Goal: Information Seeking & Learning: Learn about a topic

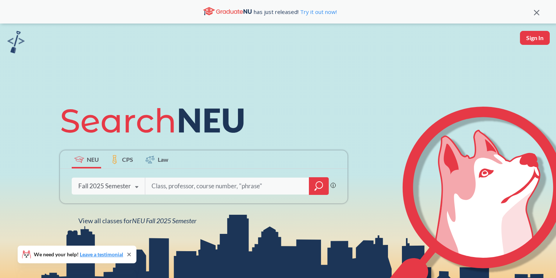
scroll to position [116, 0]
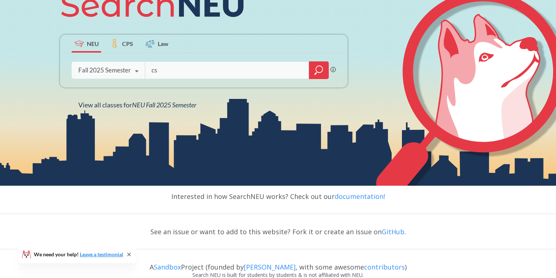
type input "cs"
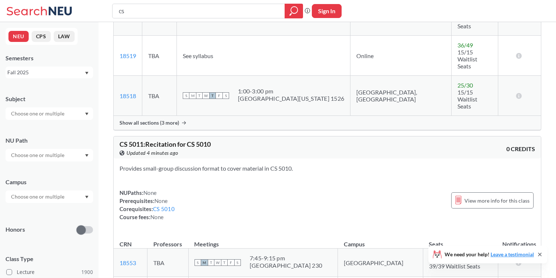
scroll to position [1829, 0]
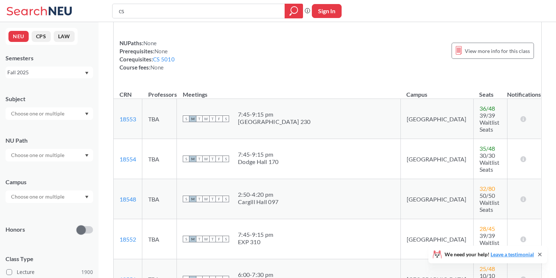
scroll to position [1928, 0]
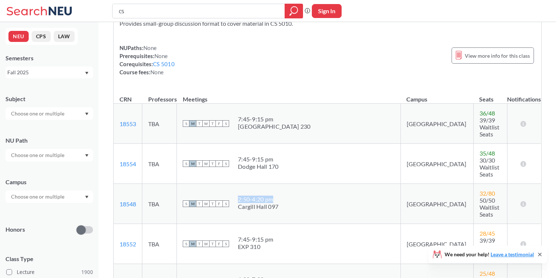
drag, startPoint x: 289, startPoint y: 95, endPoint x: 249, endPoint y: 93, distance: 40.5
click at [249, 196] on div "S M T W T F S 2:50 - 4:20 pm [PERSON_NAME][GEOGRAPHIC_DATA][PERSON_NAME] 097" at bounding box center [289, 204] width 212 height 16
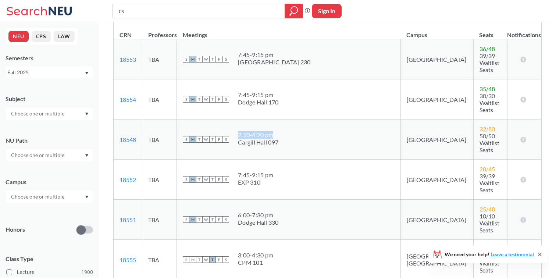
scroll to position [1991, 0]
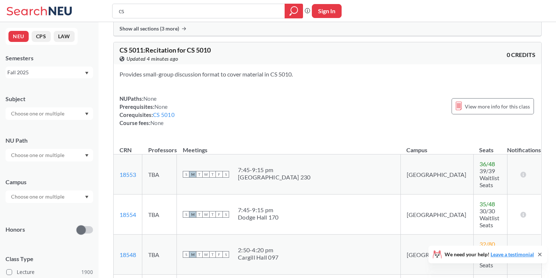
scroll to position [1877, 0]
drag, startPoint x: 377, startPoint y: 76, endPoint x: 504, endPoint y: 75, distance: 126.9
click at [504, 138] on tr "CRN Professors Meetings Campus Seats Notifications" at bounding box center [327, 146] width 427 height 16
click at [461, 64] on div "Provides small-group discussion format to cover material in CS 5010. NUPaths: N…" at bounding box center [328, 101] width 428 height 74
drag, startPoint x: 447, startPoint y: 72, endPoint x: 330, endPoint y: 61, distance: 117.5
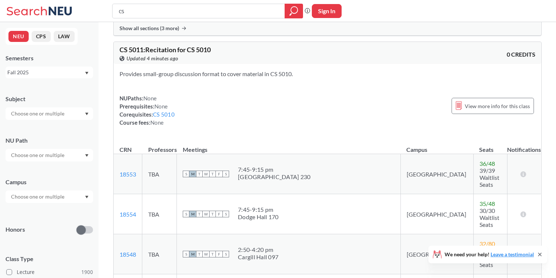
click at [288, 138] on th "Meetings" at bounding box center [289, 146] width 224 height 16
